Goal: Check status: Check status

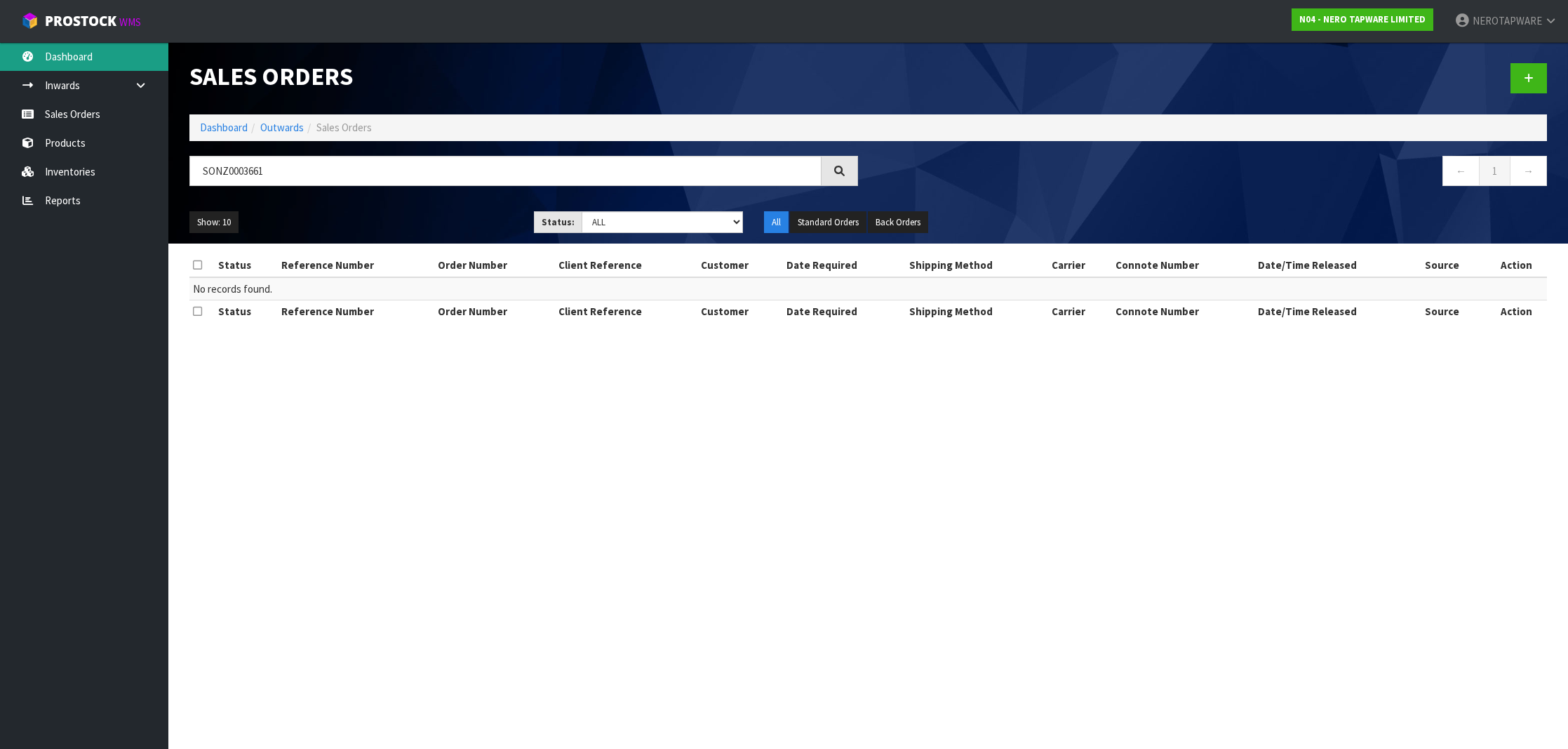
click at [95, 65] on link "Dashboard" at bounding box center [84, 57] width 168 height 29
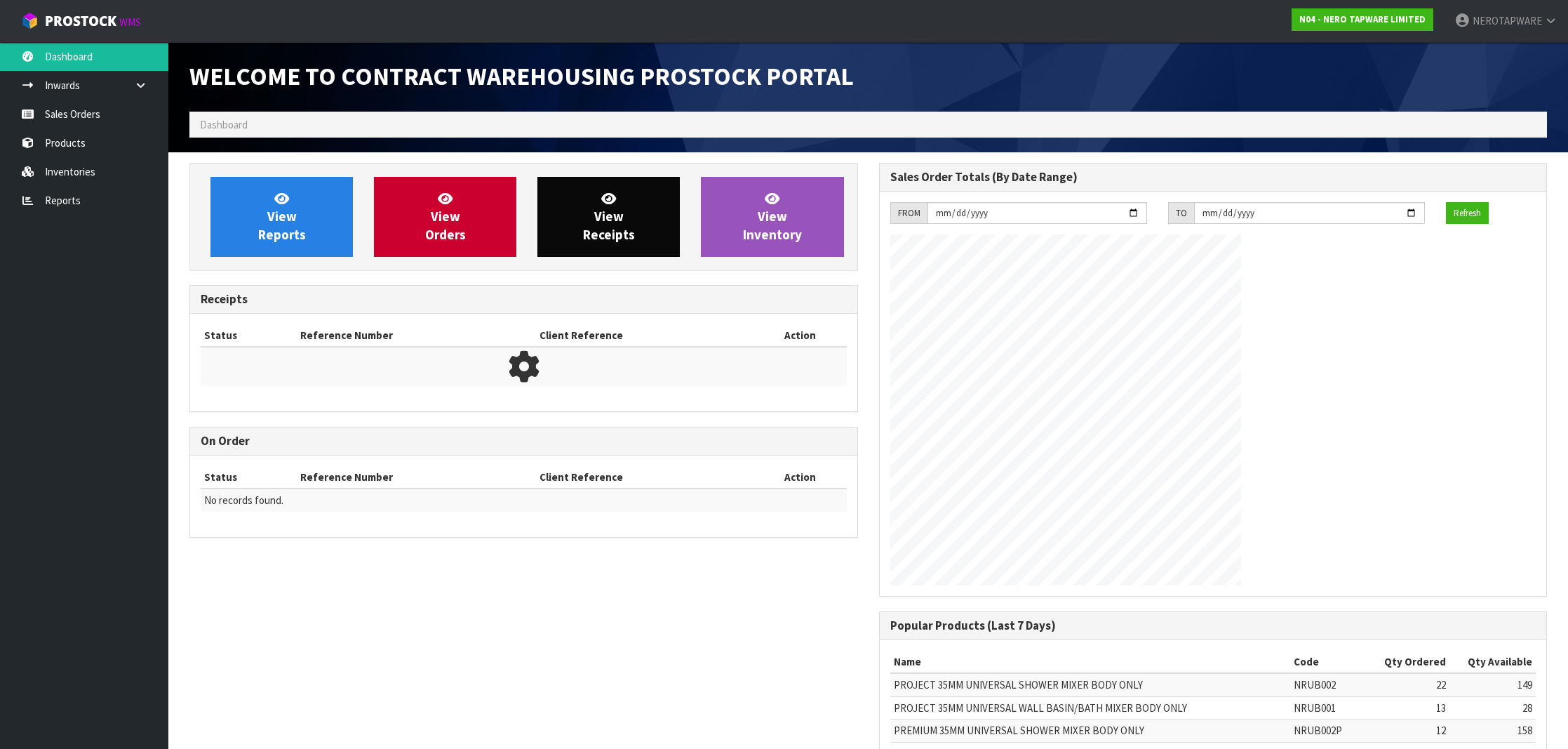
scroll to position [774, 689]
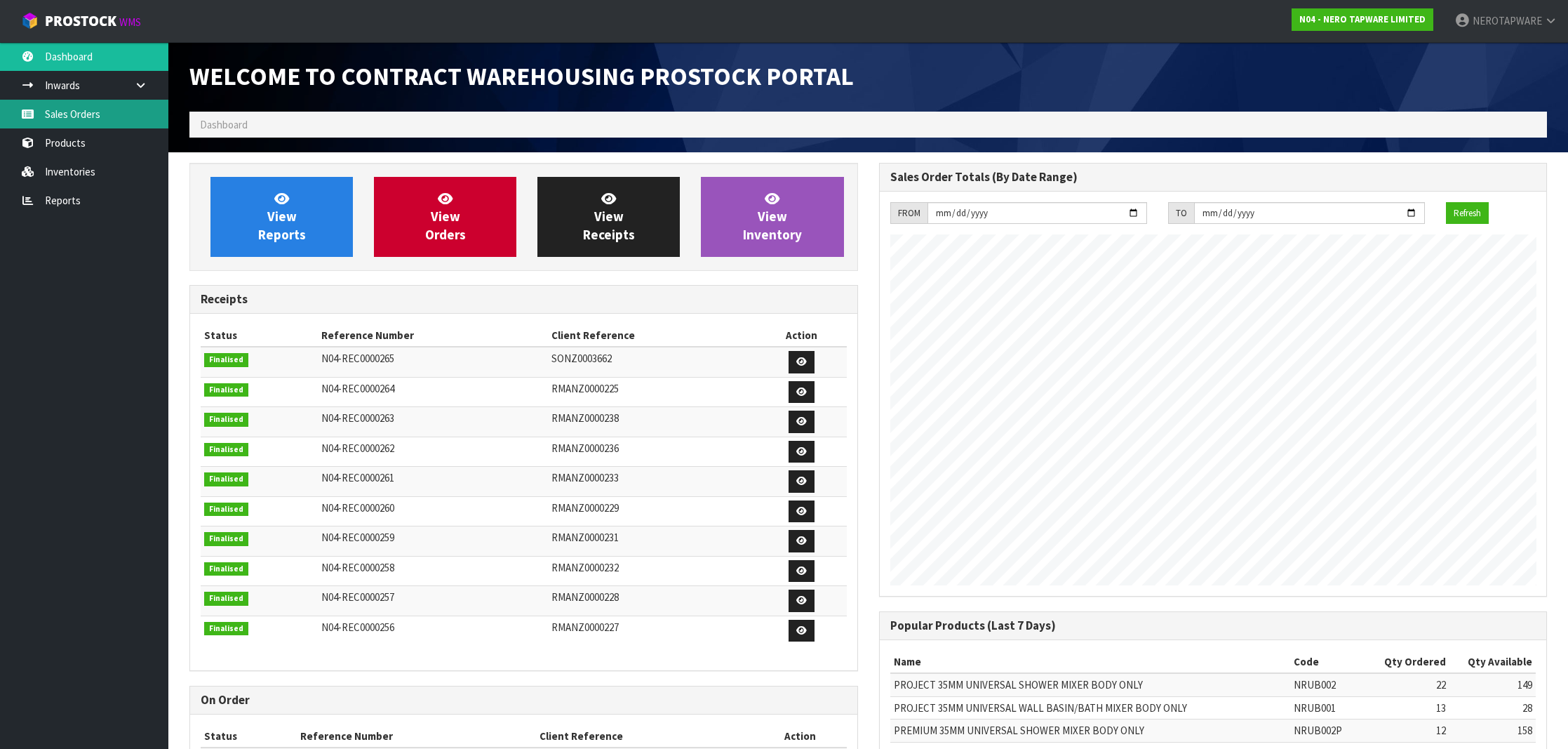
click at [44, 113] on link "Sales Orders" at bounding box center [84, 114] width 168 height 29
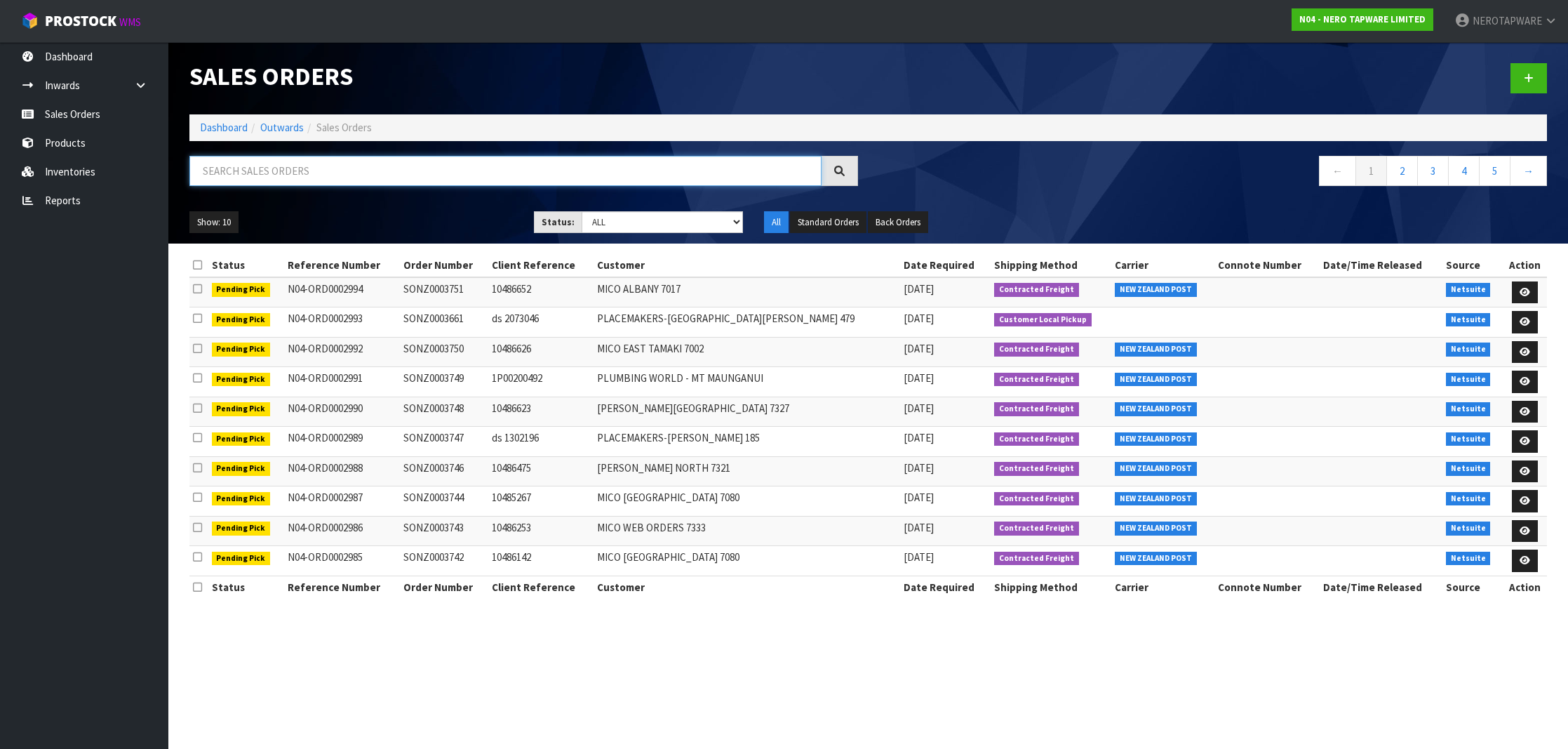
click at [331, 178] on input "text" at bounding box center [505, 171] width 632 height 30
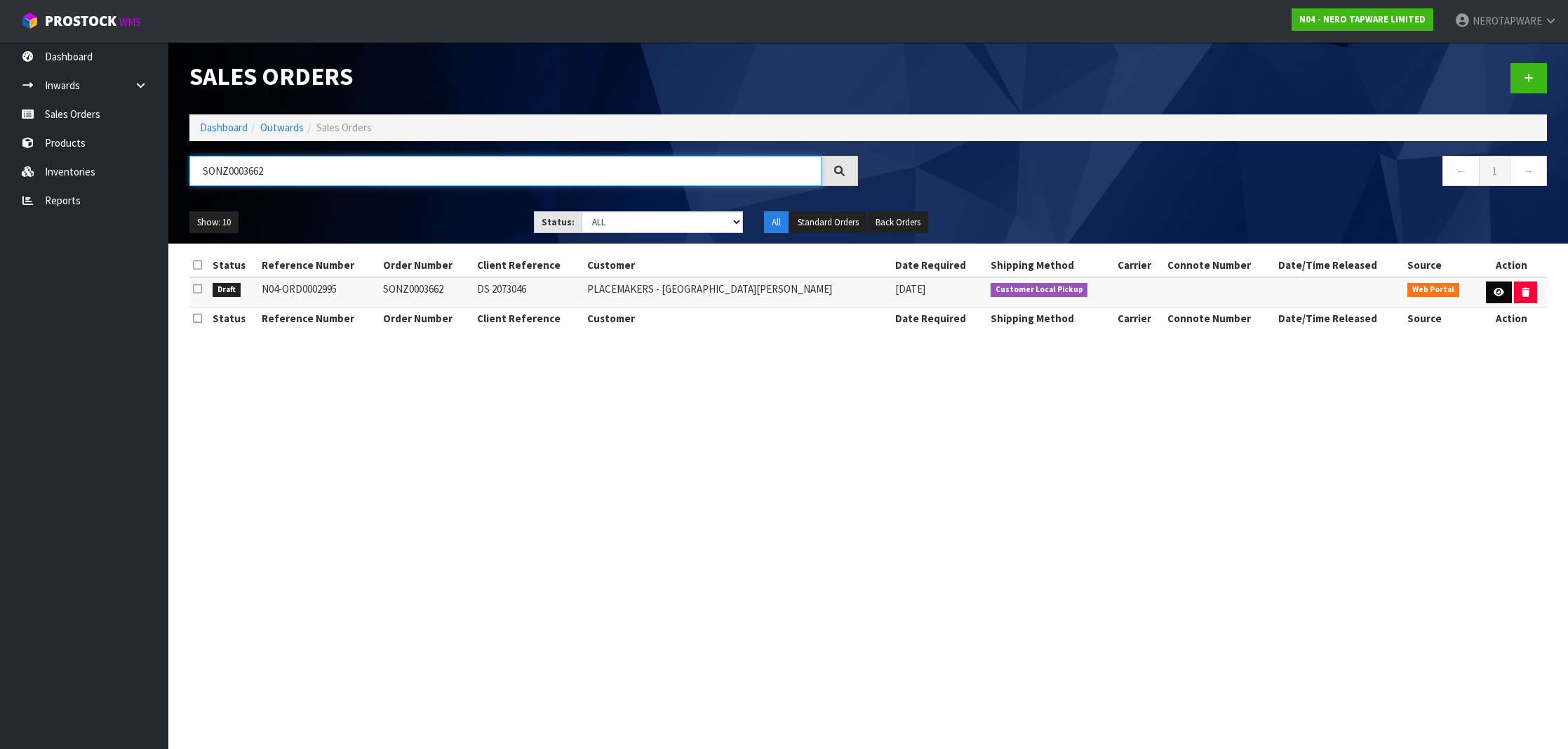
type input "SONZ0003662"
click at [1497, 288] on icon at bounding box center [1498, 292] width 10 height 9
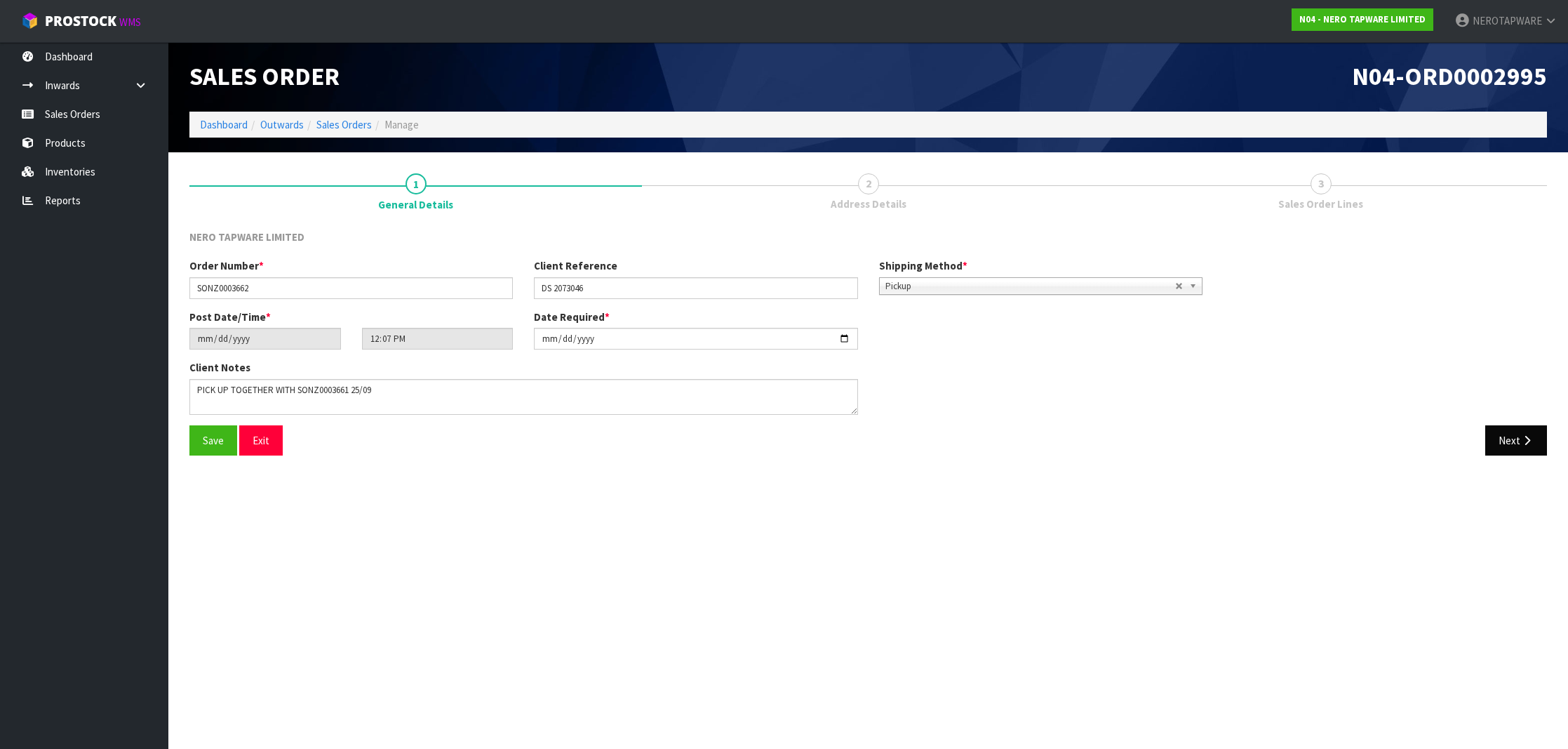
click at [1504, 431] on button "Next" at bounding box center [1516, 441] width 62 height 30
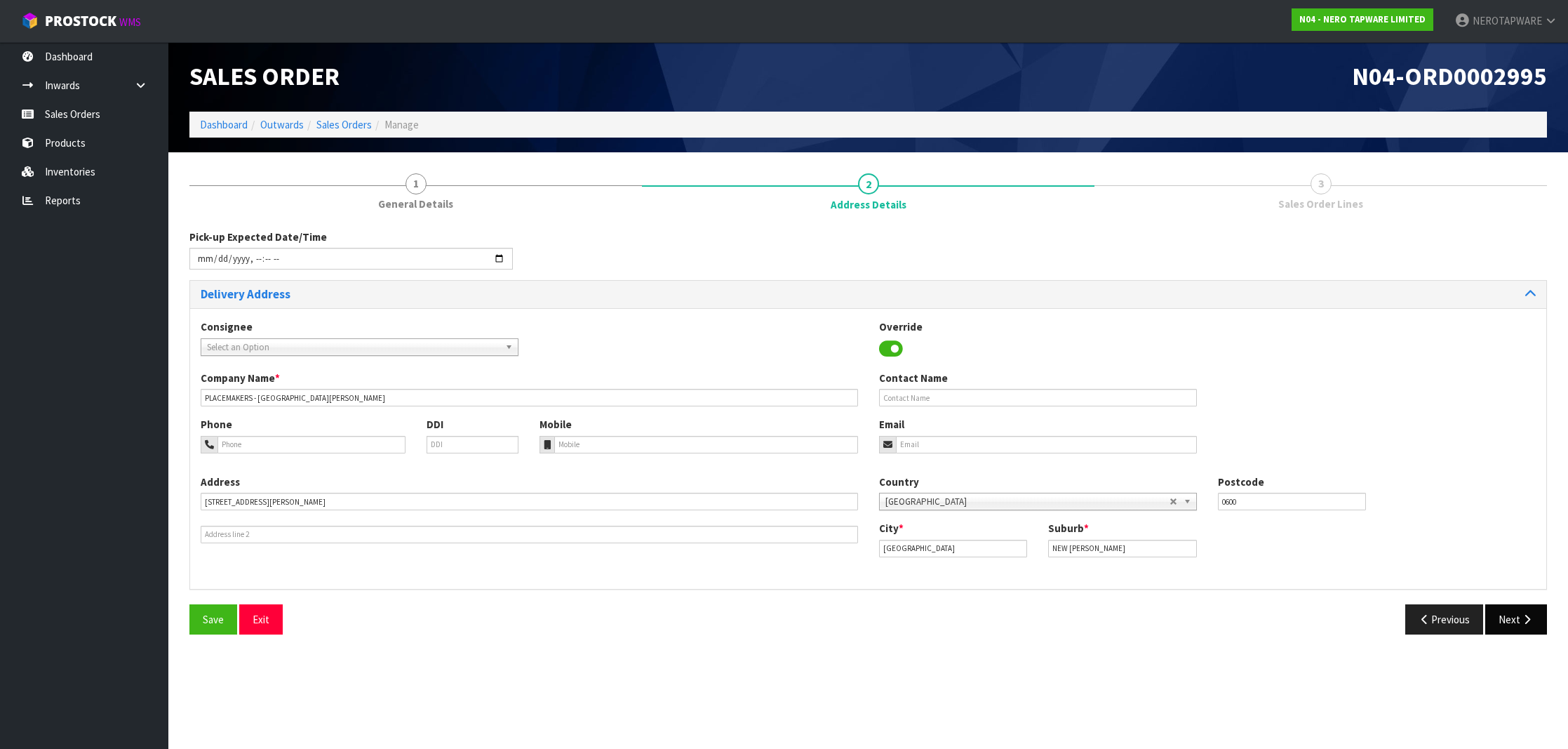
click at [1530, 618] on icon "button" at bounding box center [1527, 619] width 14 height 10
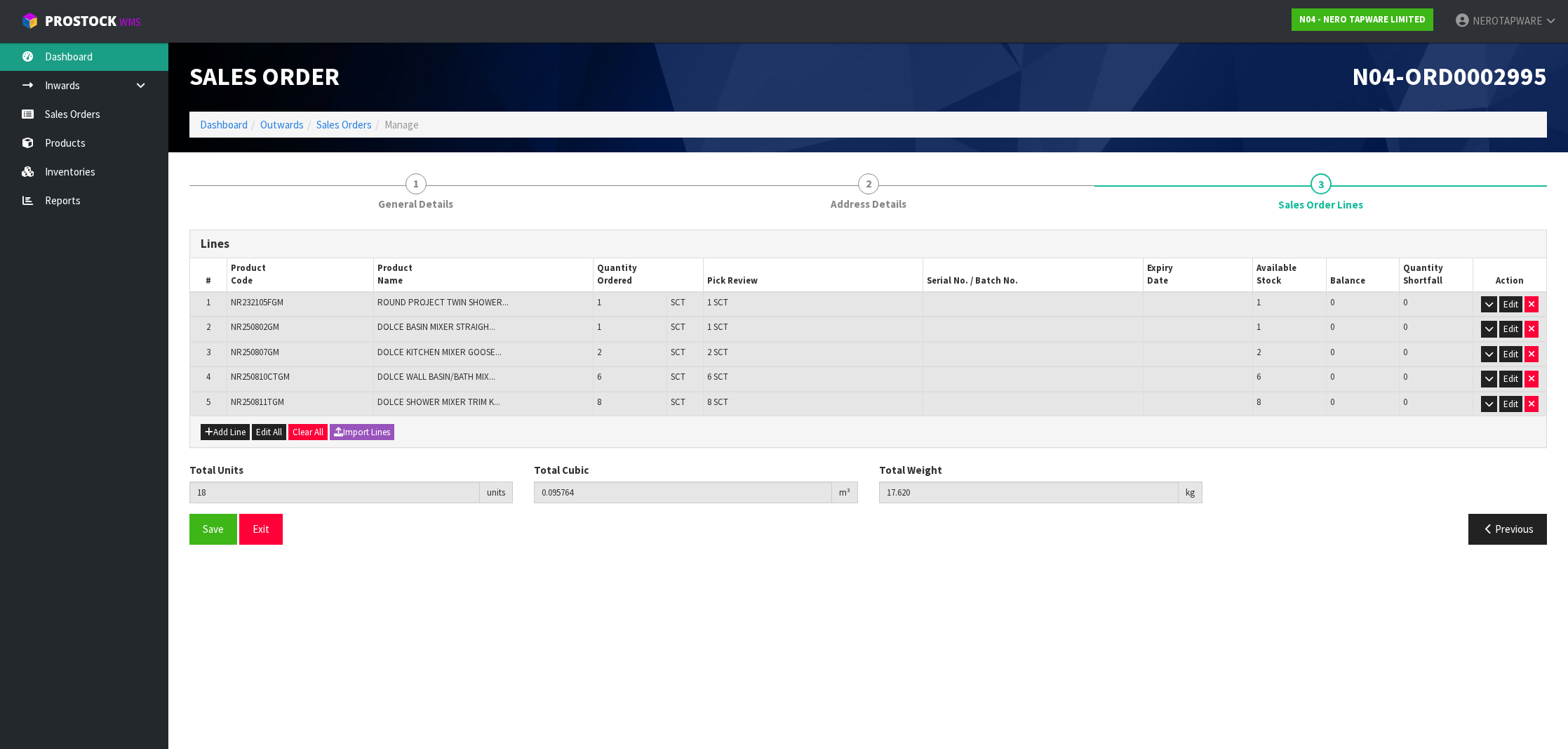
click at [47, 59] on link "Dashboard" at bounding box center [84, 57] width 168 height 29
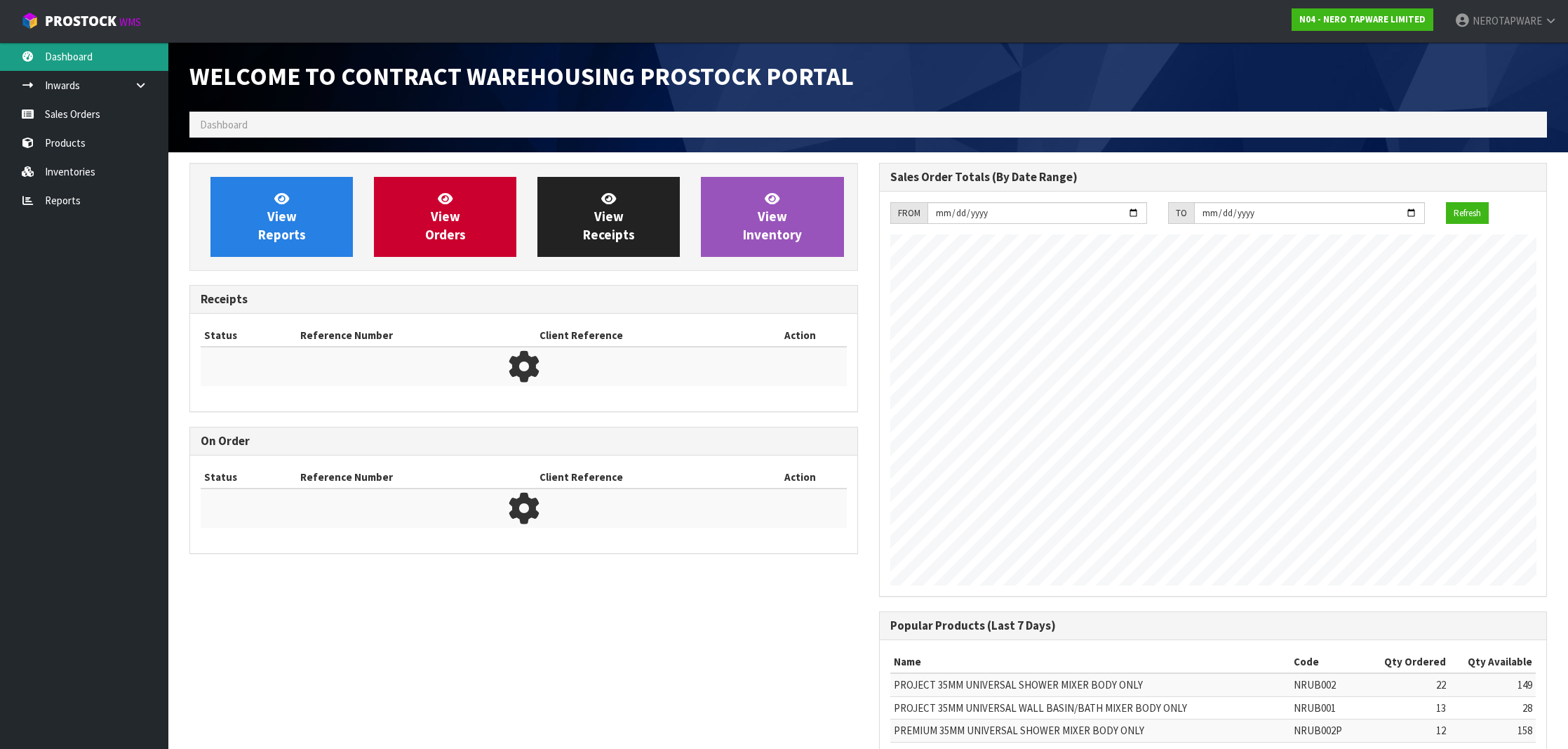
scroll to position [774, 689]
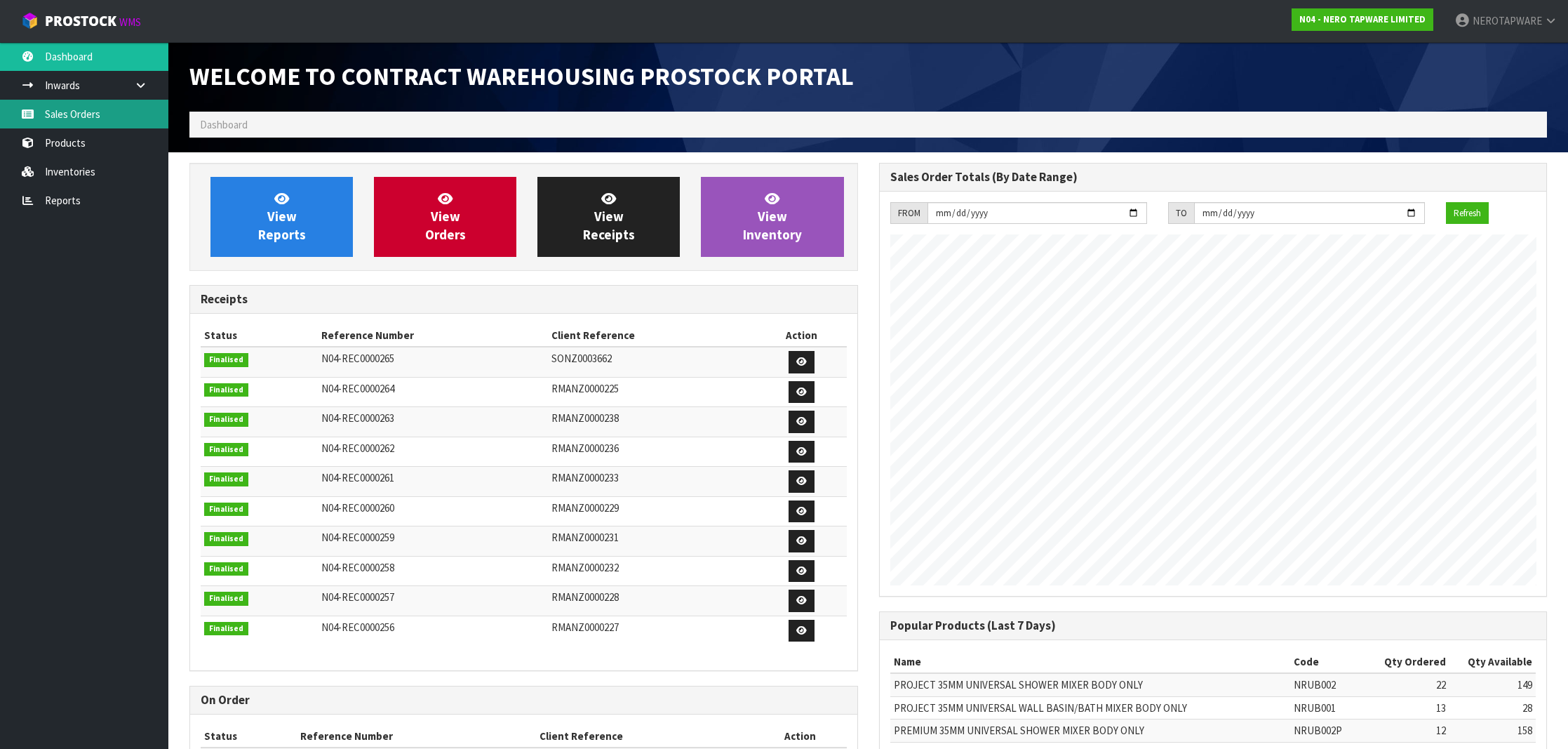
click at [99, 112] on link "Sales Orders" at bounding box center [84, 114] width 168 height 29
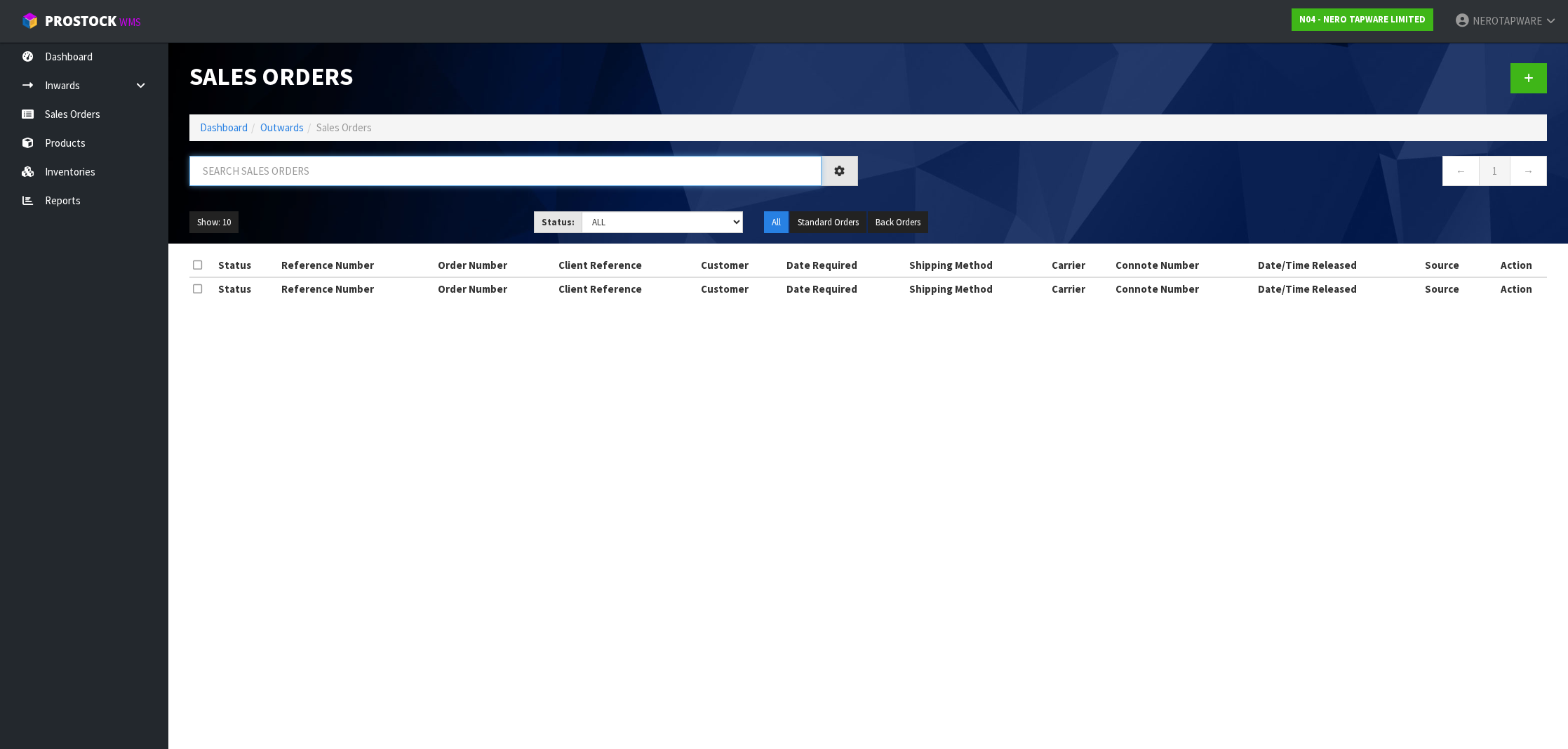
click at [449, 172] on input "text" at bounding box center [505, 171] width 632 height 30
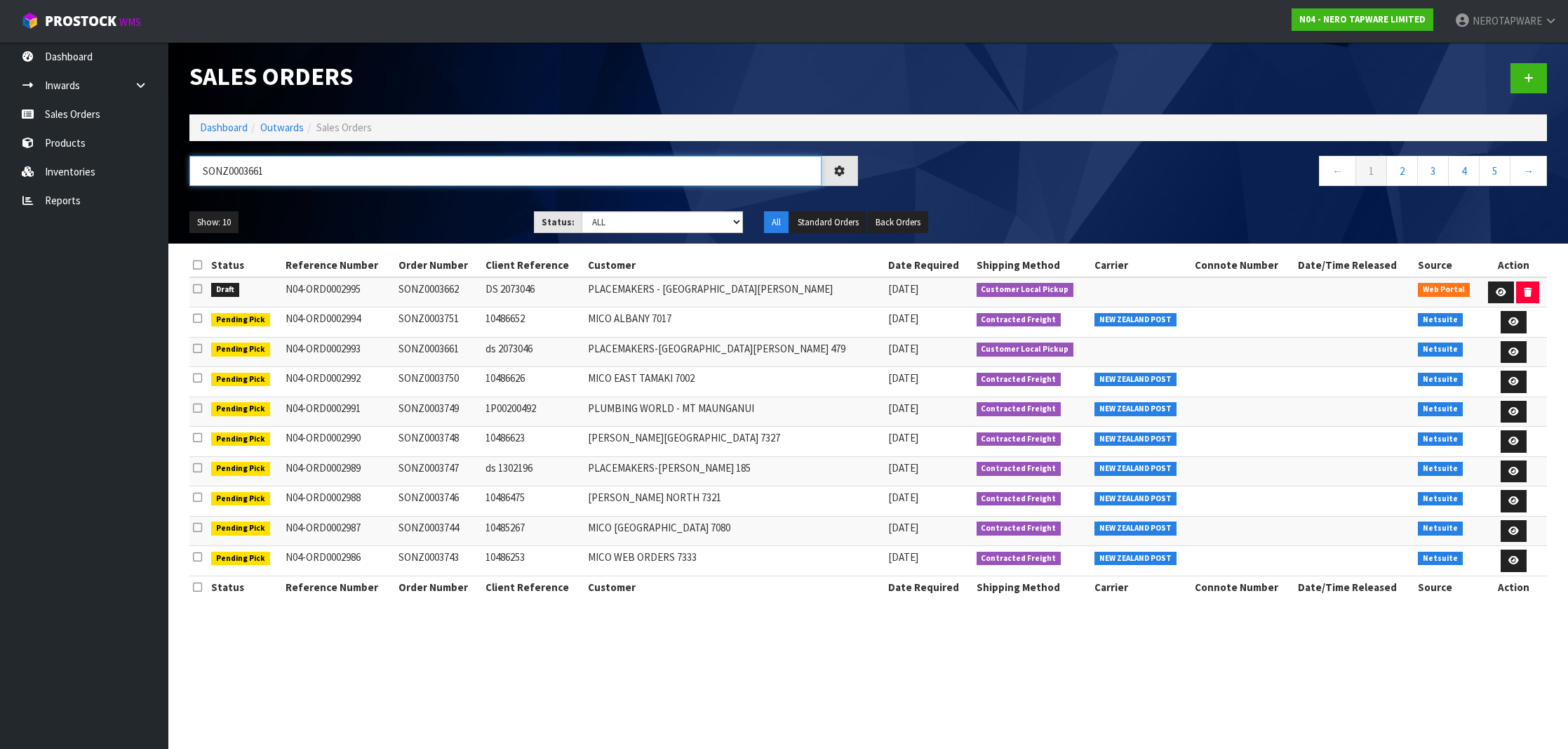
type input "SONZ0003661"
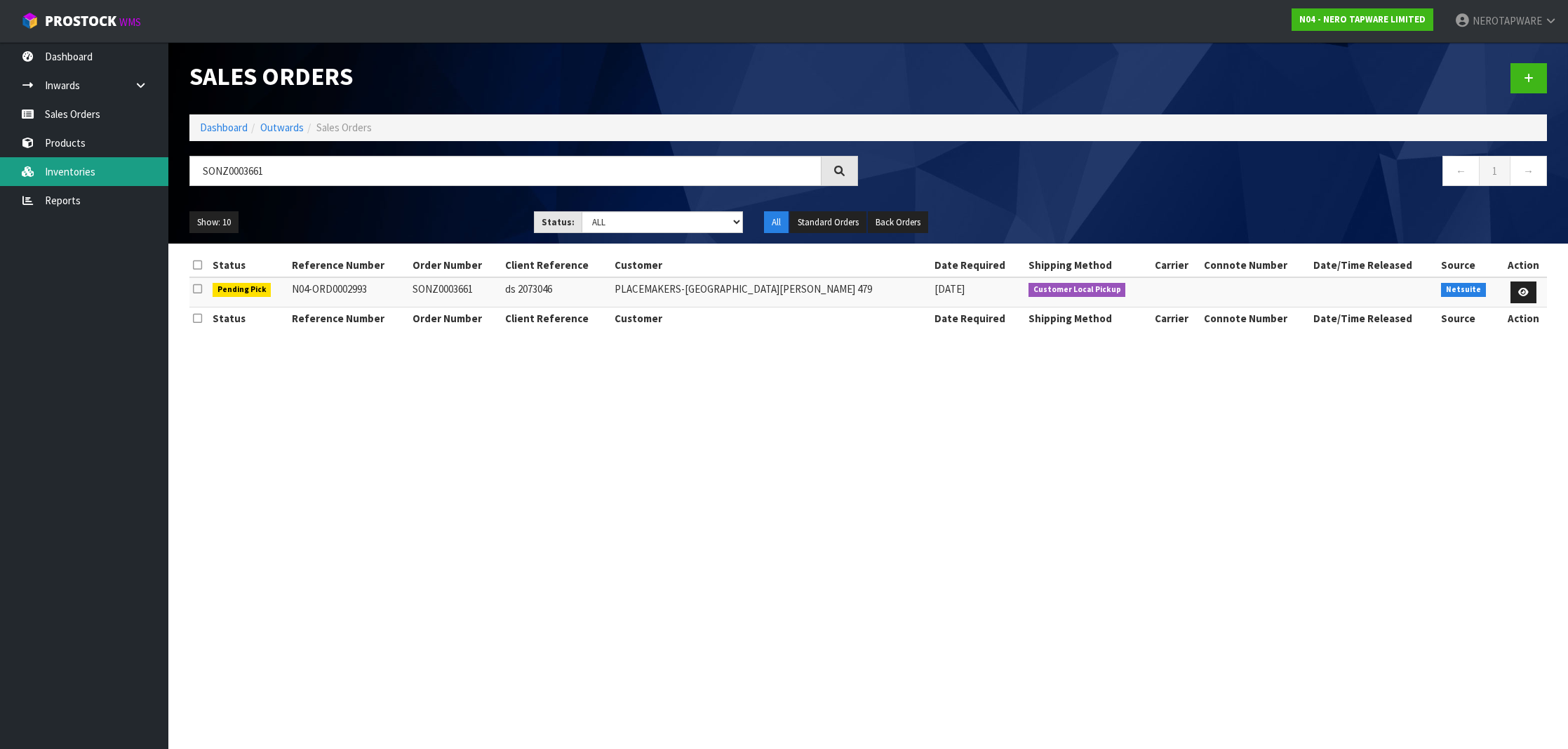
click at [94, 178] on link "Inventories" at bounding box center [84, 171] width 168 height 29
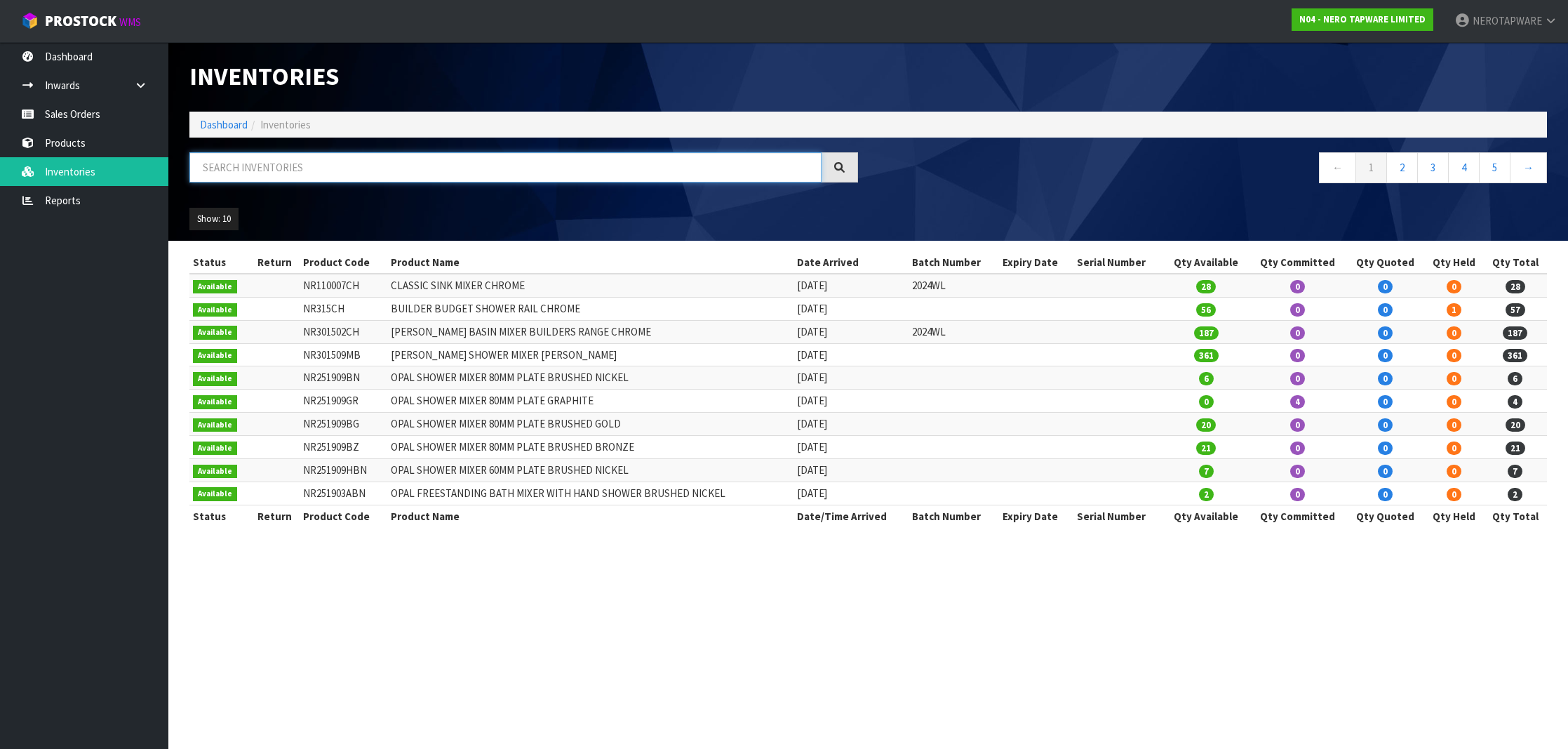
click at [297, 169] on input "text" at bounding box center [505, 167] width 632 height 30
paste input "NR232105fGM"
type input "NR232105FGM"
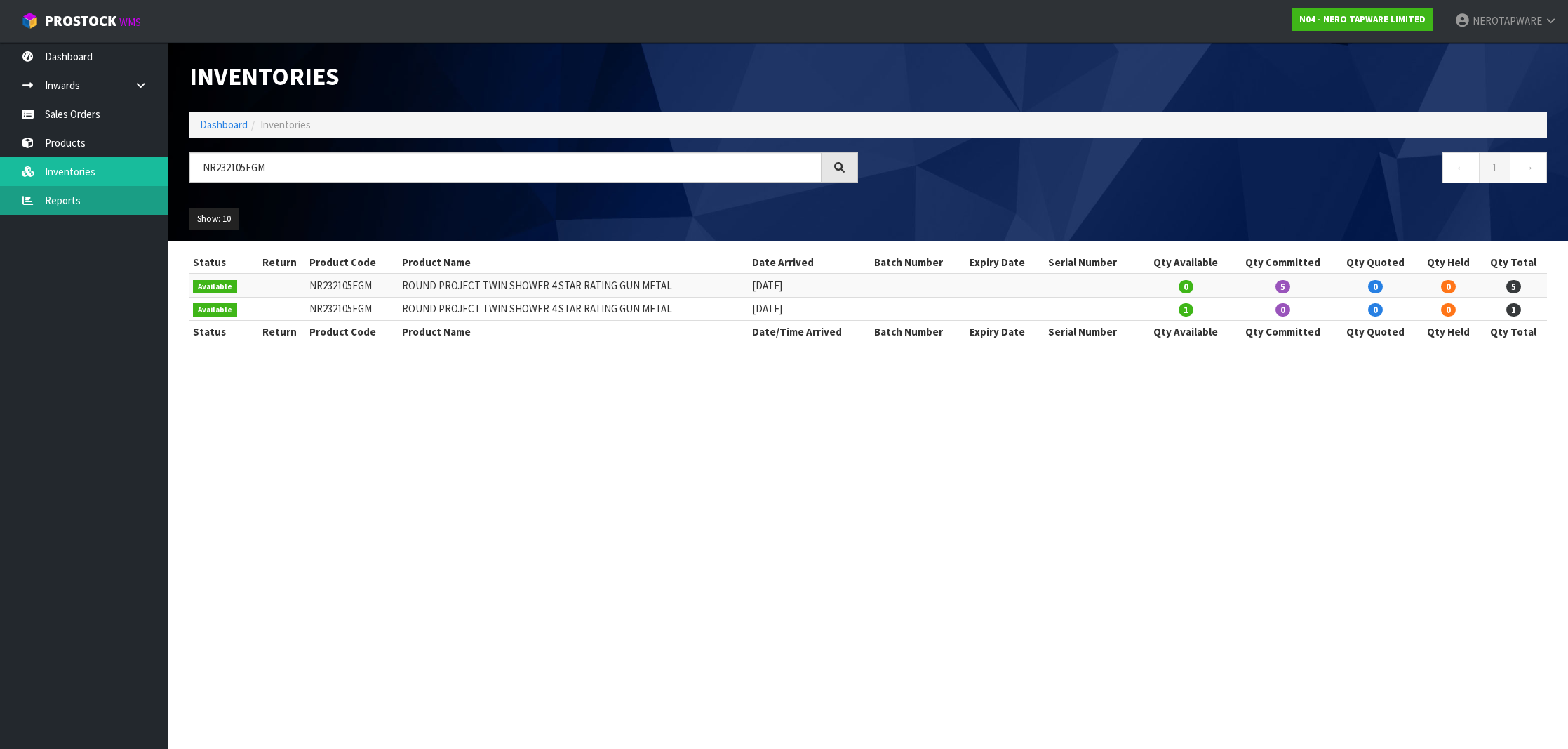
click at [107, 199] on link "Reports" at bounding box center [84, 200] width 168 height 29
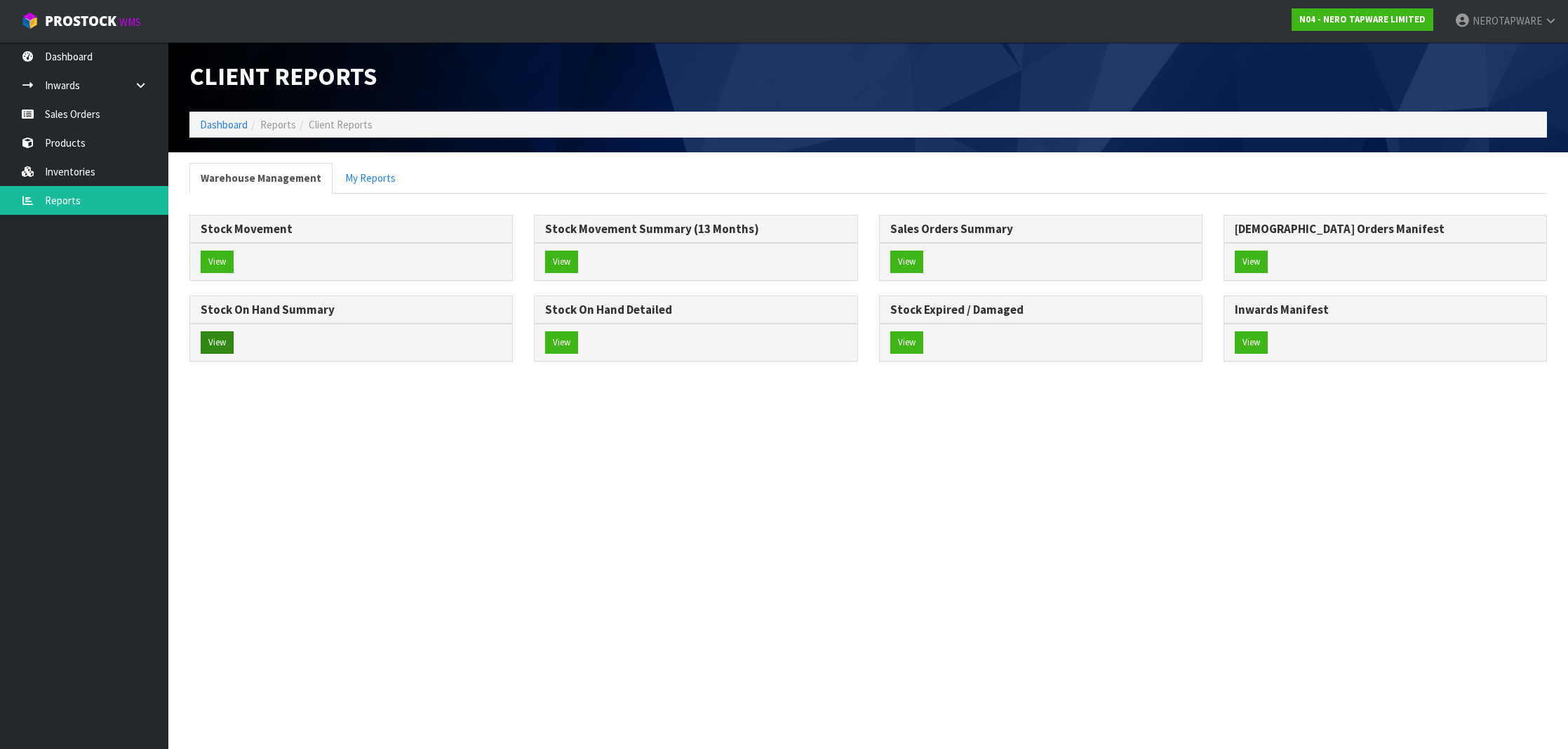
click at [223, 336] on button "View" at bounding box center [217, 343] width 33 height 22
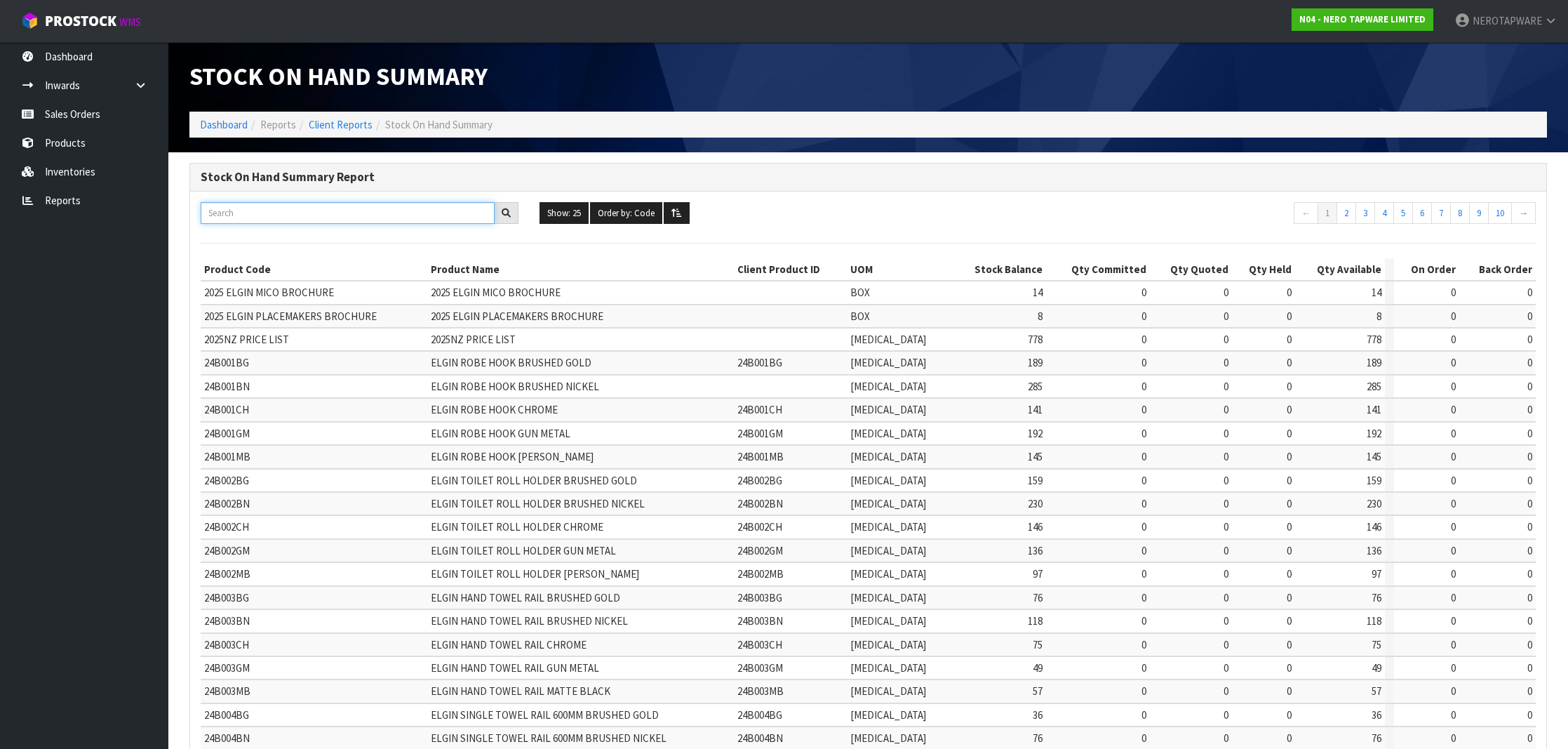
click at [330, 208] on input "text" at bounding box center [348, 212] width 294 height 22
paste input "NR232105fGM"
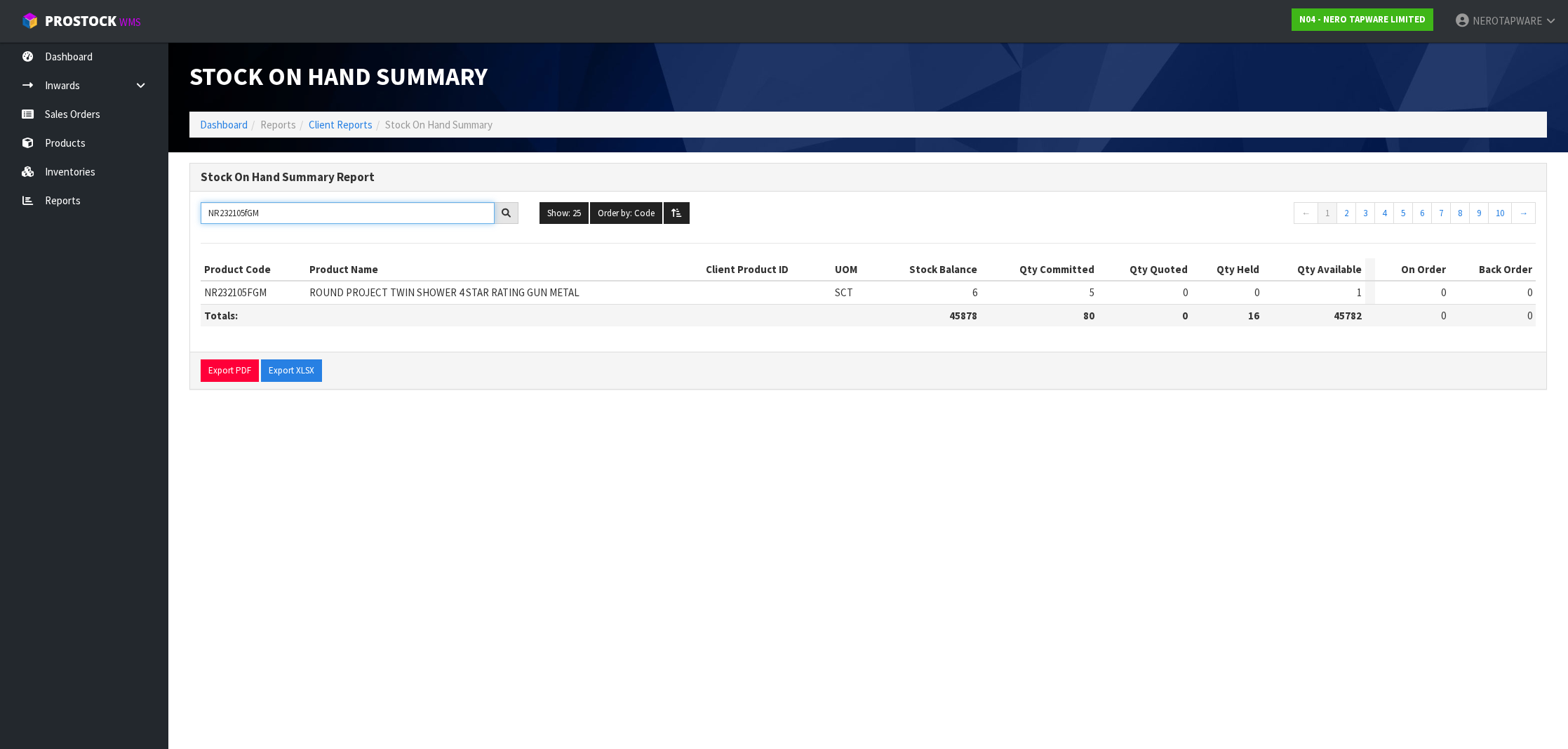
click at [251, 207] on input "NR232105fGM" at bounding box center [348, 212] width 294 height 22
paste input "50811T"
type input "NR250811TGM"
